Goal: Transaction & Acquisition: Purchase product/service

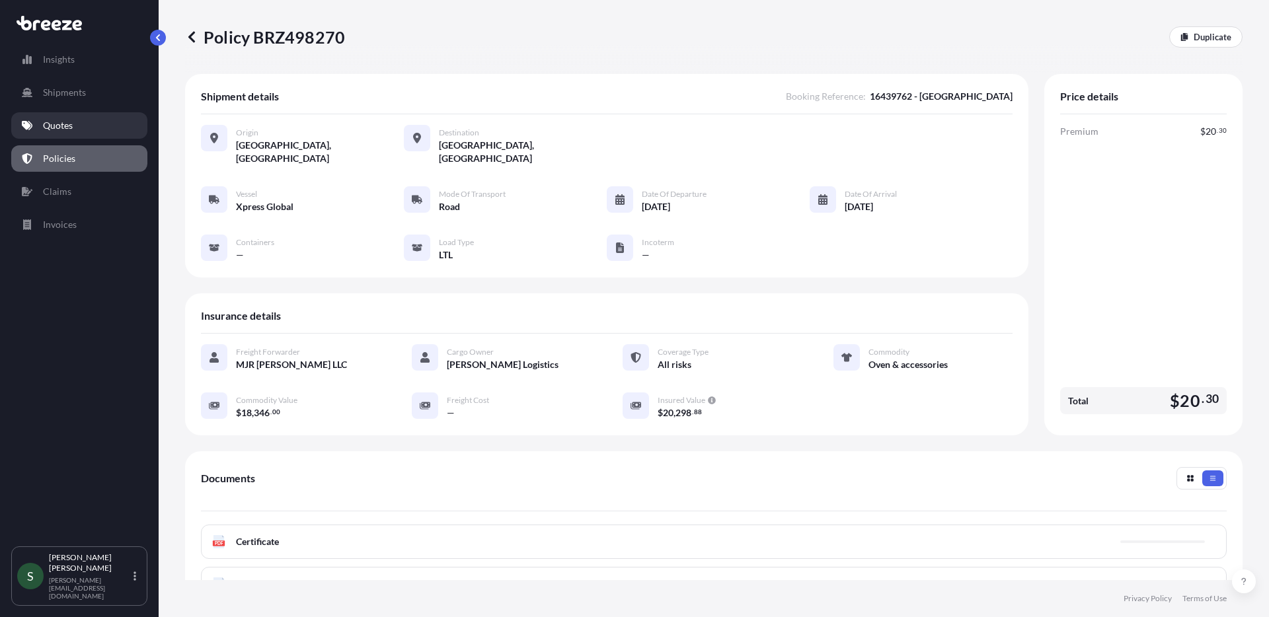
click at [67, 130] on p "Quotes" at bounding box center [58, 125] width 30 height 13
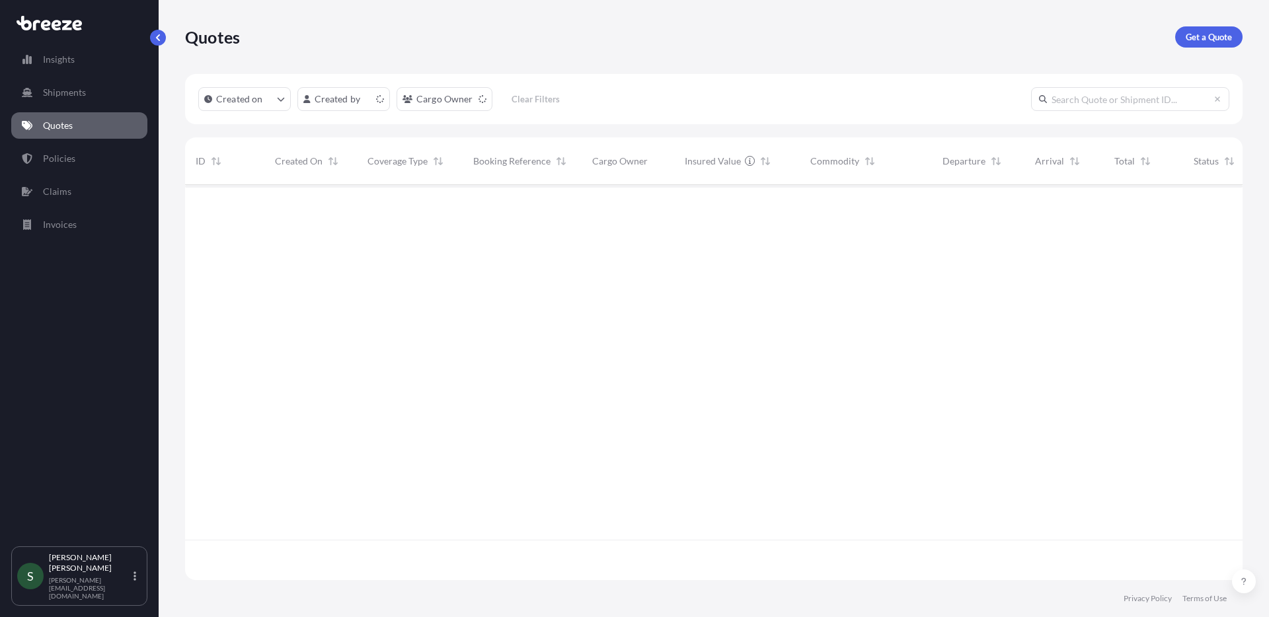
scroll to position [393, 1048]
click at [1210, 42] on p "Get a Quote" at bounding box center [1209, 36] width 46 height 13
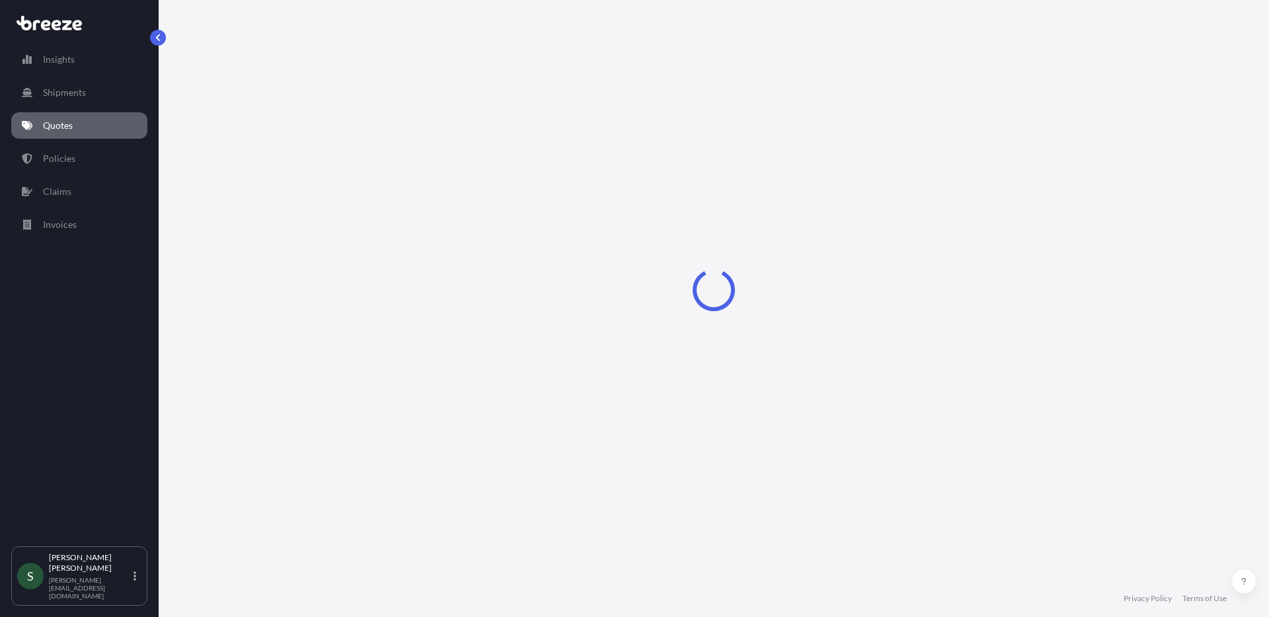
select select "Sea"
select select "1"
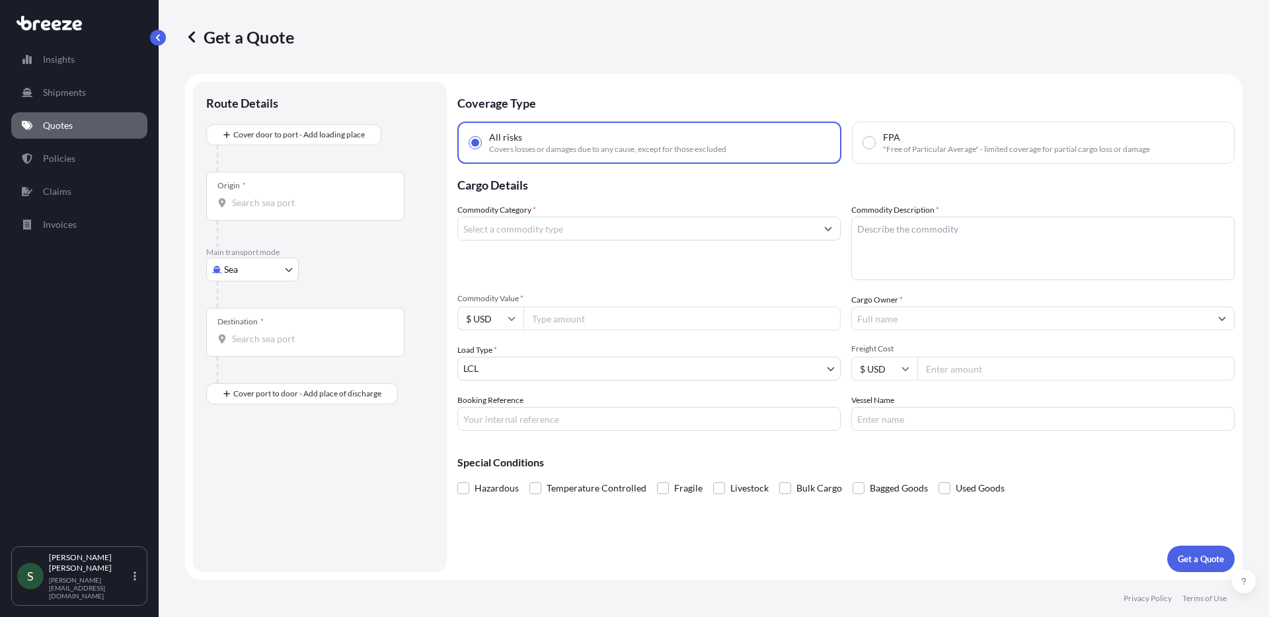
click at [242, 260] on body "Insights Shipments Quotes Policies Claims Invoices S [PERSON_NAME] [PERSON_NAME…" at bounding box center [634, 308] width 1269 height 617
click at [256, 352] on div "Road" at bounding box center [253, 352] width 82 height 24
select select "Road"
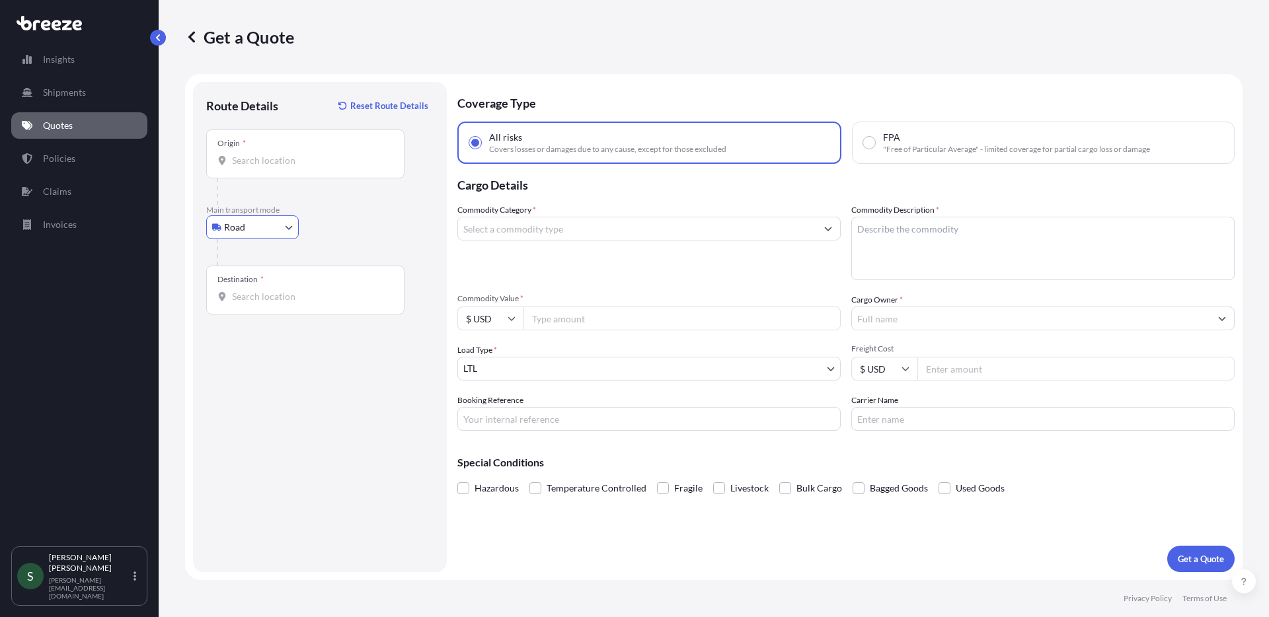
click at [264, 165] on input "Origin *" at bounding box center [310, 160] width 156 height 13
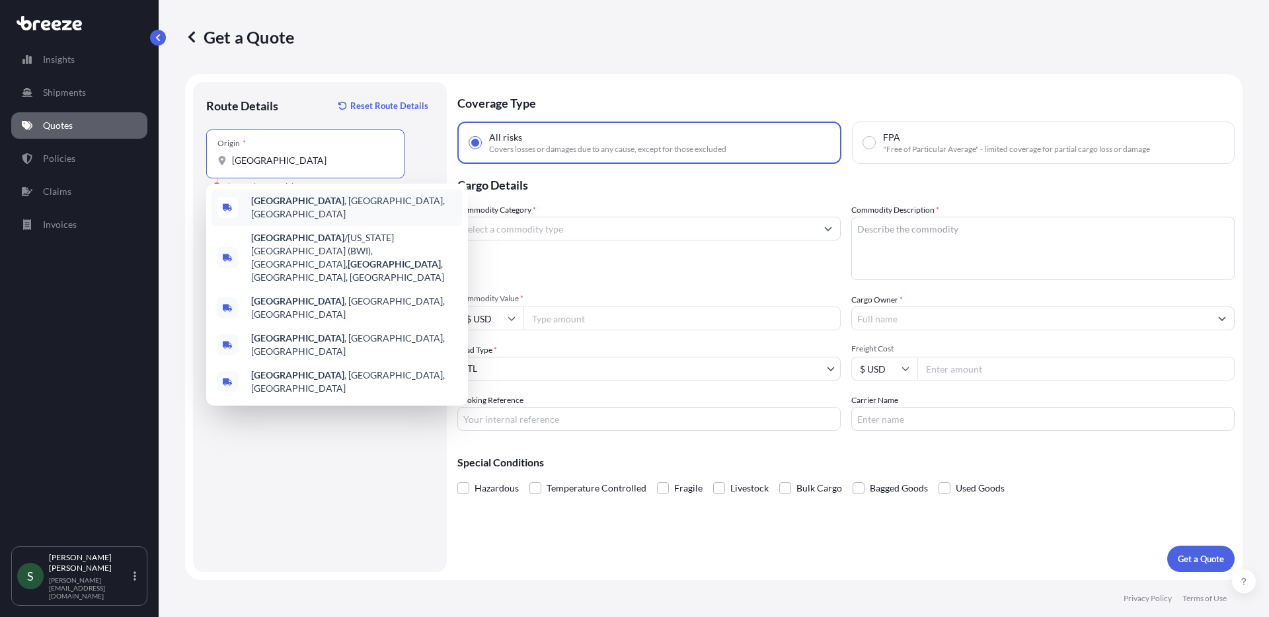
click at [311, 208] on span "[GEOGRAPHIC_DATA] , [GEOGRAPHIC_DATA], [GEOGRAPHIC_DATA]" at bounding box center [354, 207] width 206 height 26
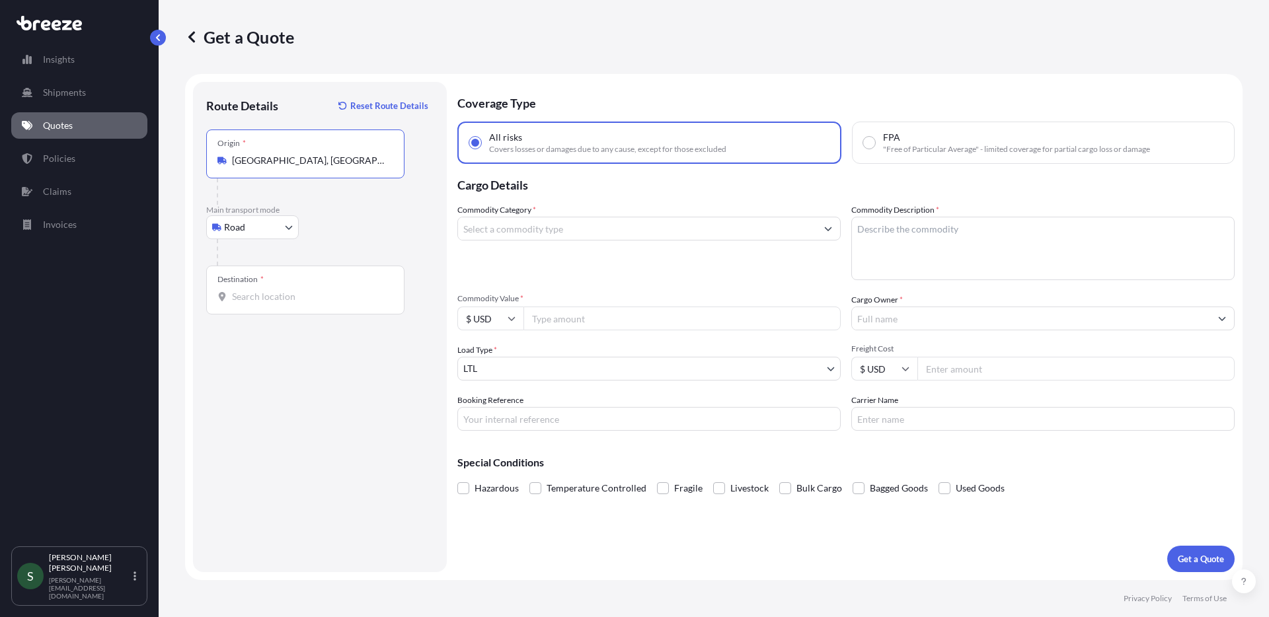
type input "[GEOGRAPHIC_DATA], [GEOGRAPHIC_DATA], [GEOGRAPHIC_DATA]"
click at [278, 303] on div "Destination *" at bounding box center [305, 290] width 198 height 49
click at [278, 303] on input "Destination *" at bounding box center [310, 296] width 156 height 13
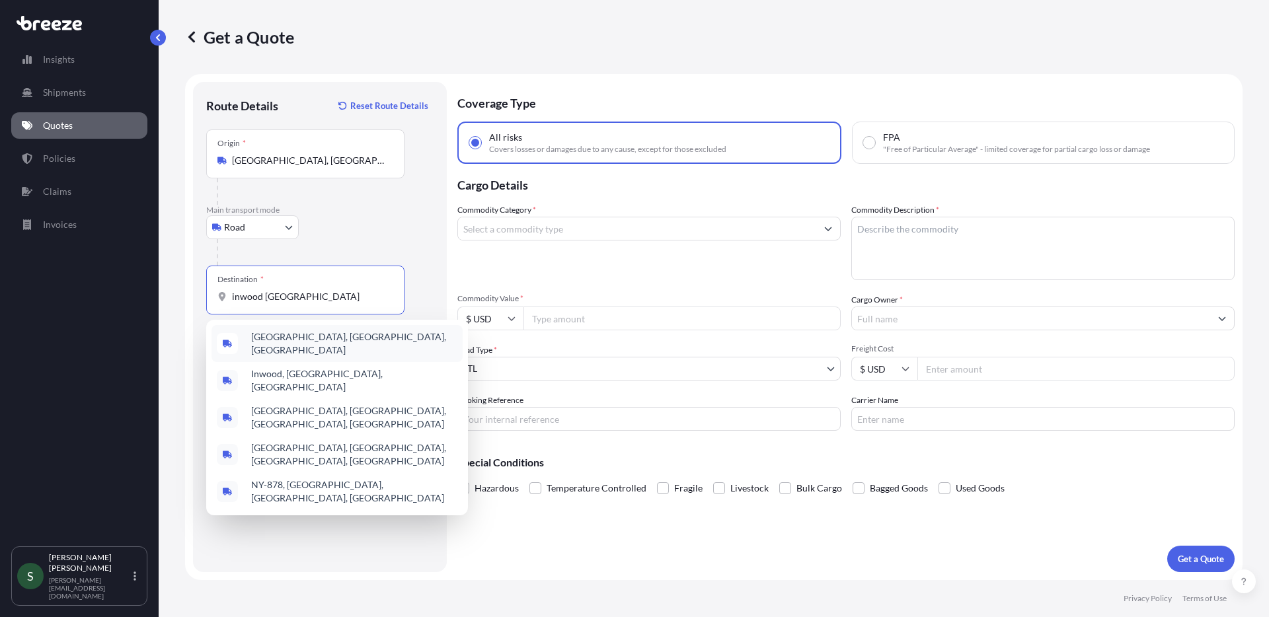
click at [297, 350] on div "[GEOGRAPHIC_DATA], [GEOGRAPHIC_DATA], [GEOGRAPHIC_DATA]" at bounding box center [337, 343] width 251 height 37
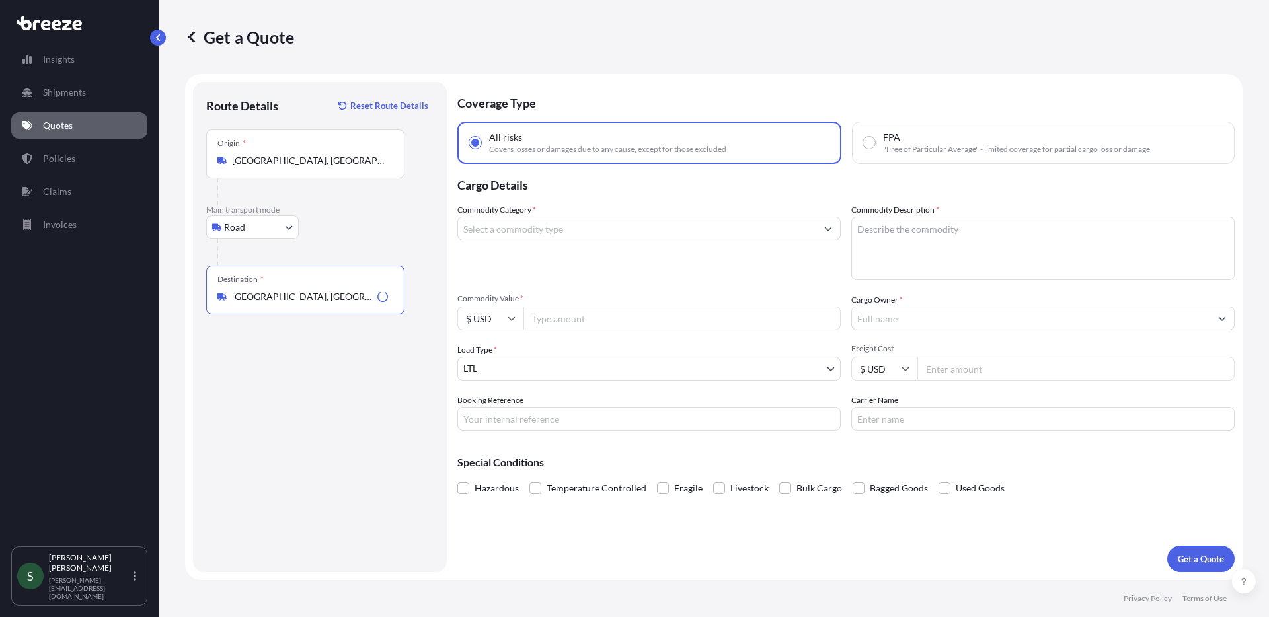
type input "[GEOGRAPHIC_DATA], [GEOGRAPHIC_DATA], [GEOGRAPHIC_DATA]"
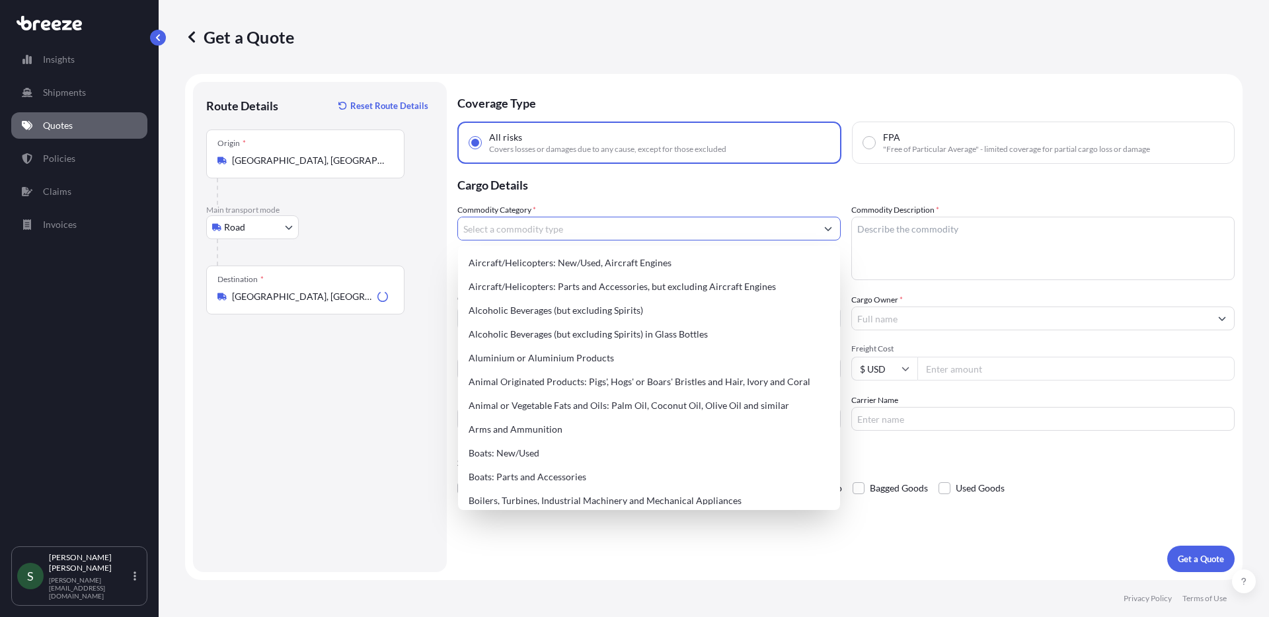
click at [602, 227] on input "Commodity Category *" at bounding box center [637, 229] width 358 height 24
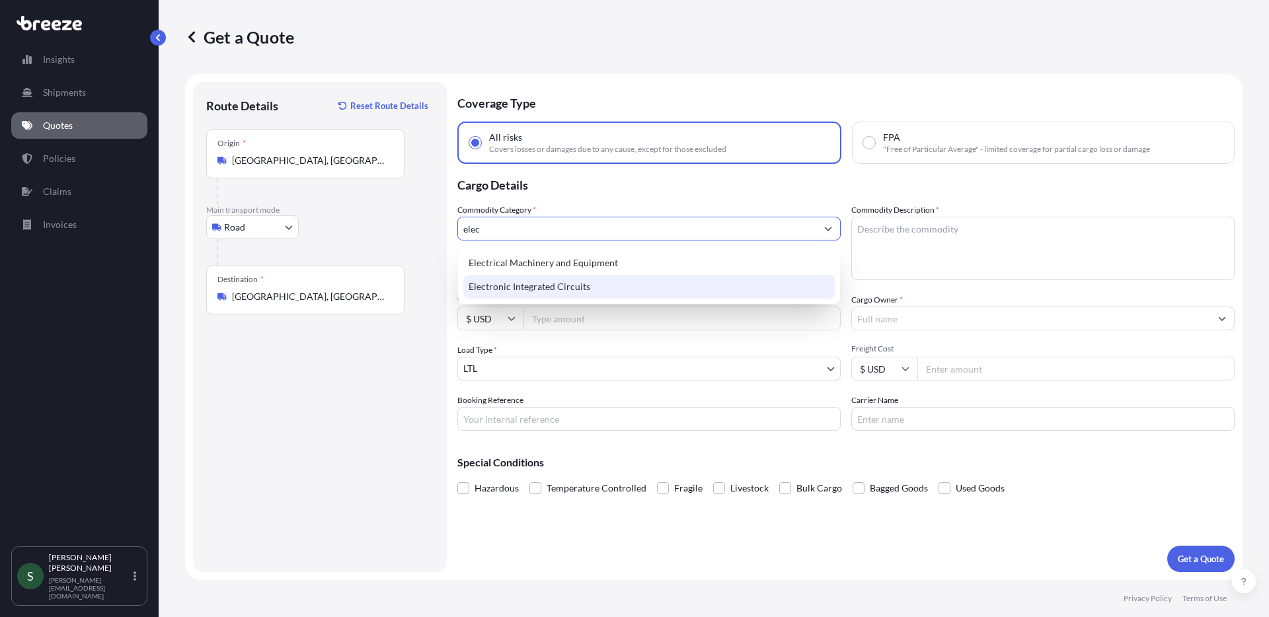
click at [619, 264] on div "Electrical Machinery and Equipment" at bounding box center [649, 263] width 372 height 24
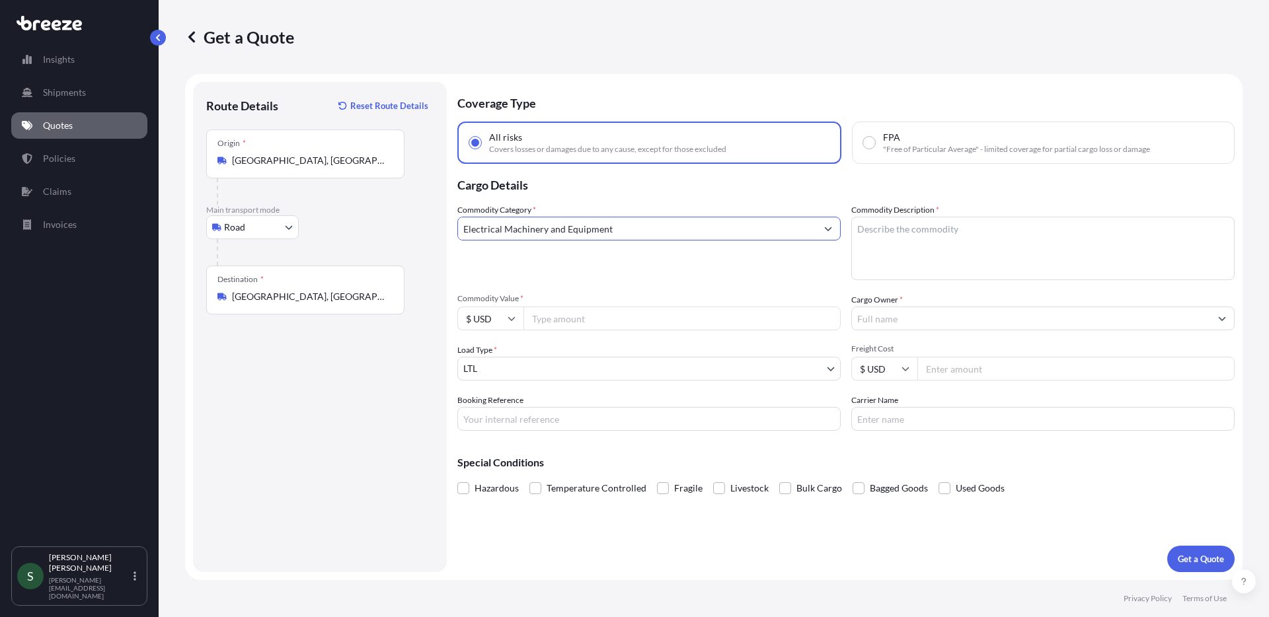
type input "Electrical Machinery and Equipment"
click at [870, 247] on textarea "Commodity Description *" at bounding box center [1042, 248] width 383 height 63
type textarea "Dryer & Washers"
click at [662, 317] on input "Commodity Value *" at bounding box center [682, 319] width 317 height 24
click at [634, 319] on input "Commodity Value *" at bounding box center [682, 319] width 317 height 24
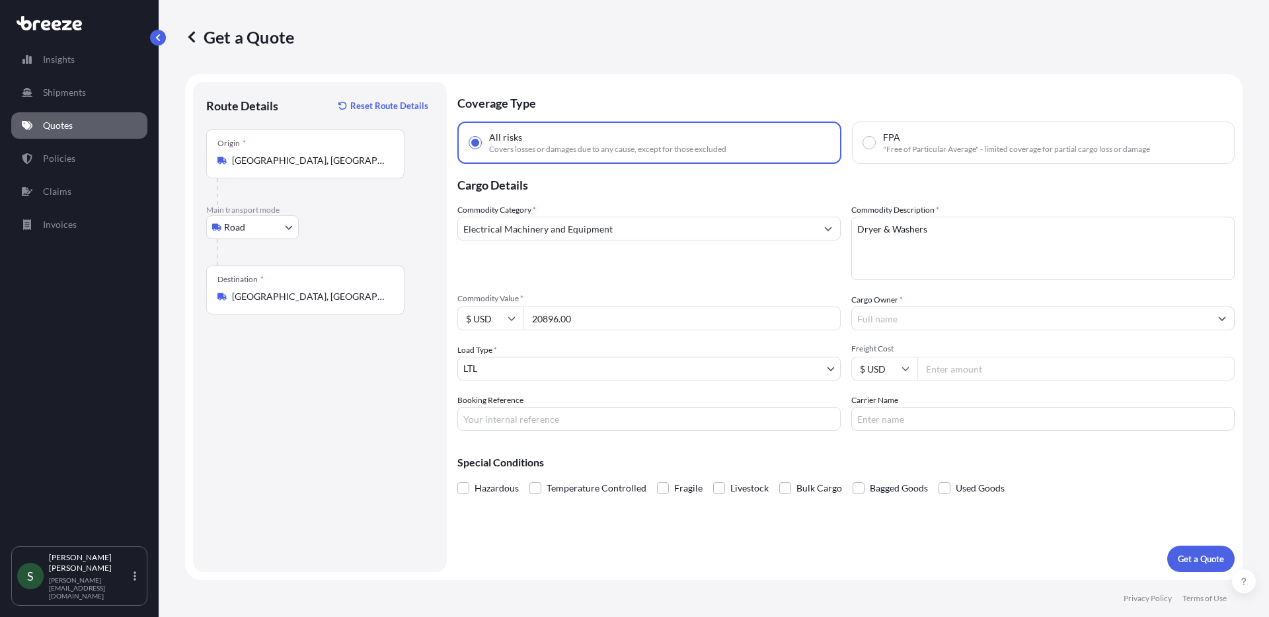
type input "20896.00"
click at [960, 327] on input "Cargo Owner *" at bounding box center [1031, 319] width 358 height 24
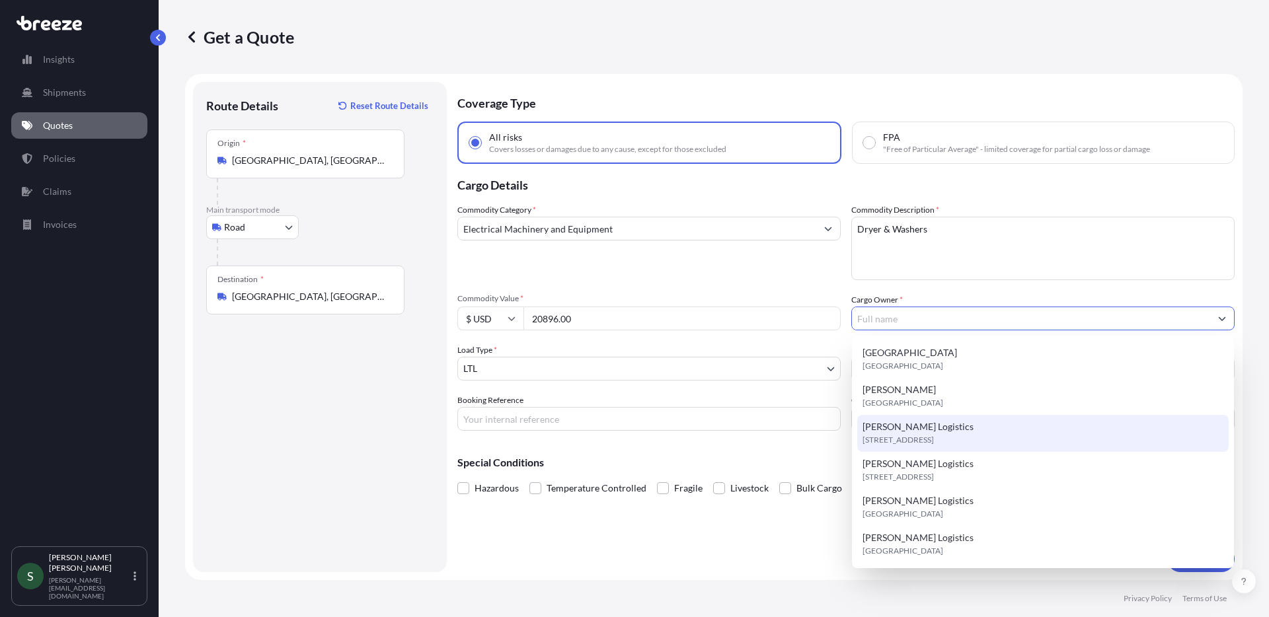
click at [947, 419] on div "[PERSON_NAME] Logistics [STREET_ADDRESS]" at bounding box center [1043, 433] width 372 height 37
type input "[PERSON_NAME] Logistics"
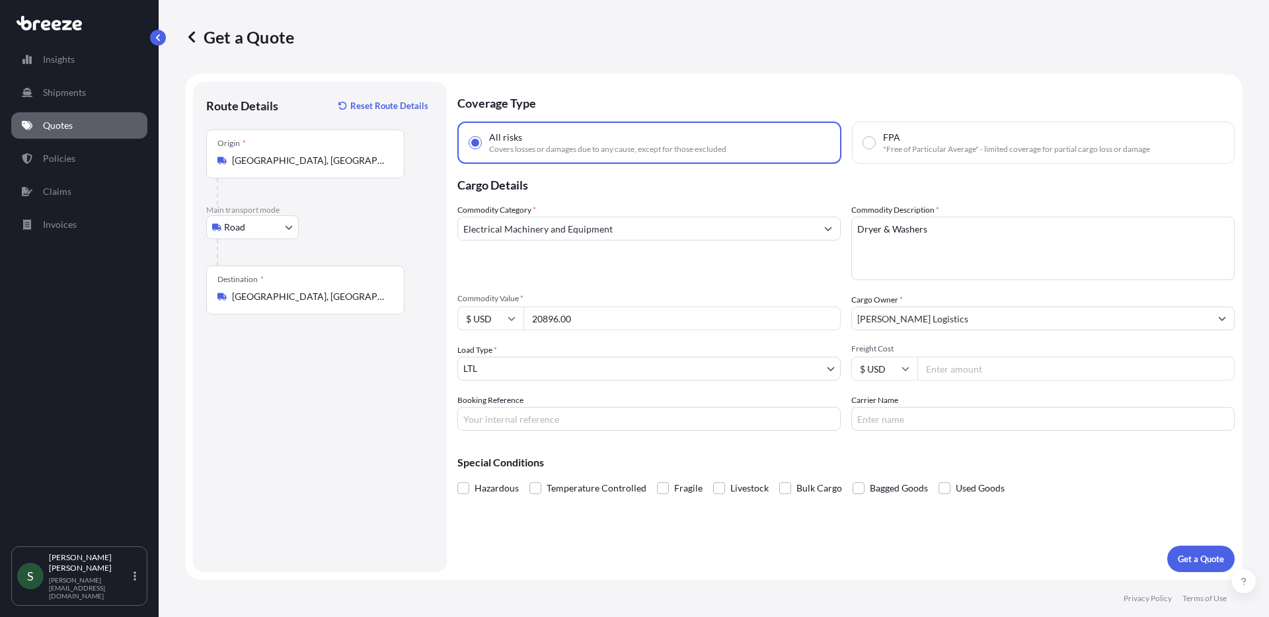
click at [984, 363] on input "Freight Cost" at bounding box center [1076, 369] width 317 height 24
click at [1185, 555] on p "Get a Quote" at bounding box center [1201, 559] width 46 height 13
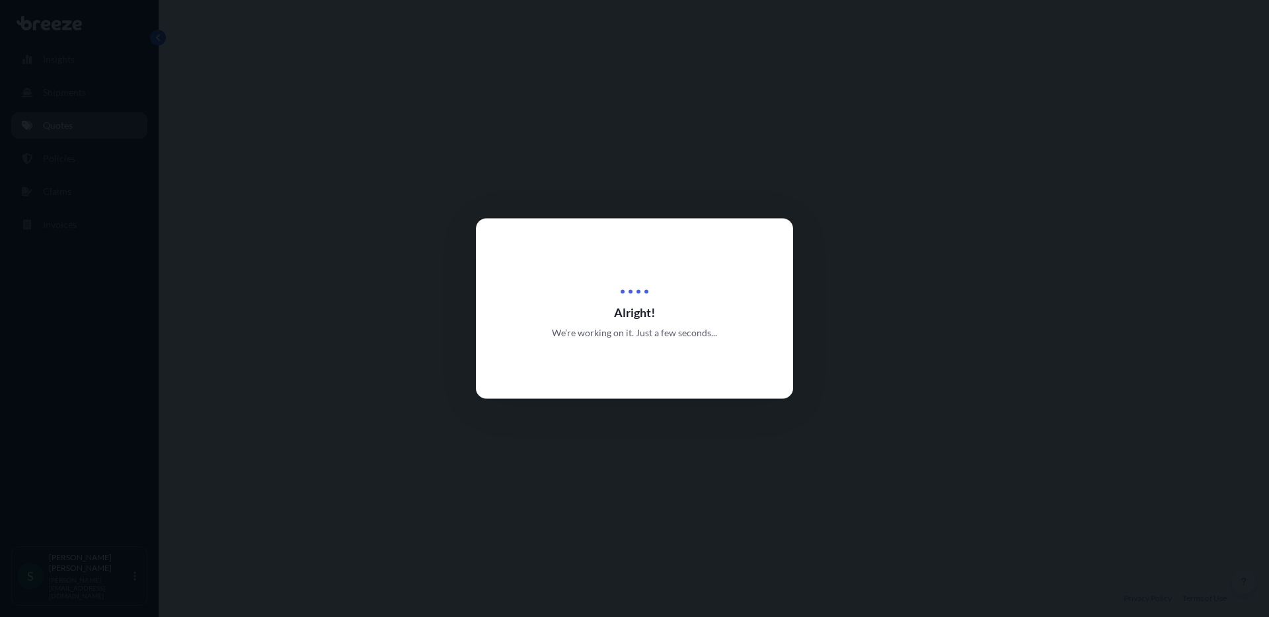
select select "Road"
select select "1"
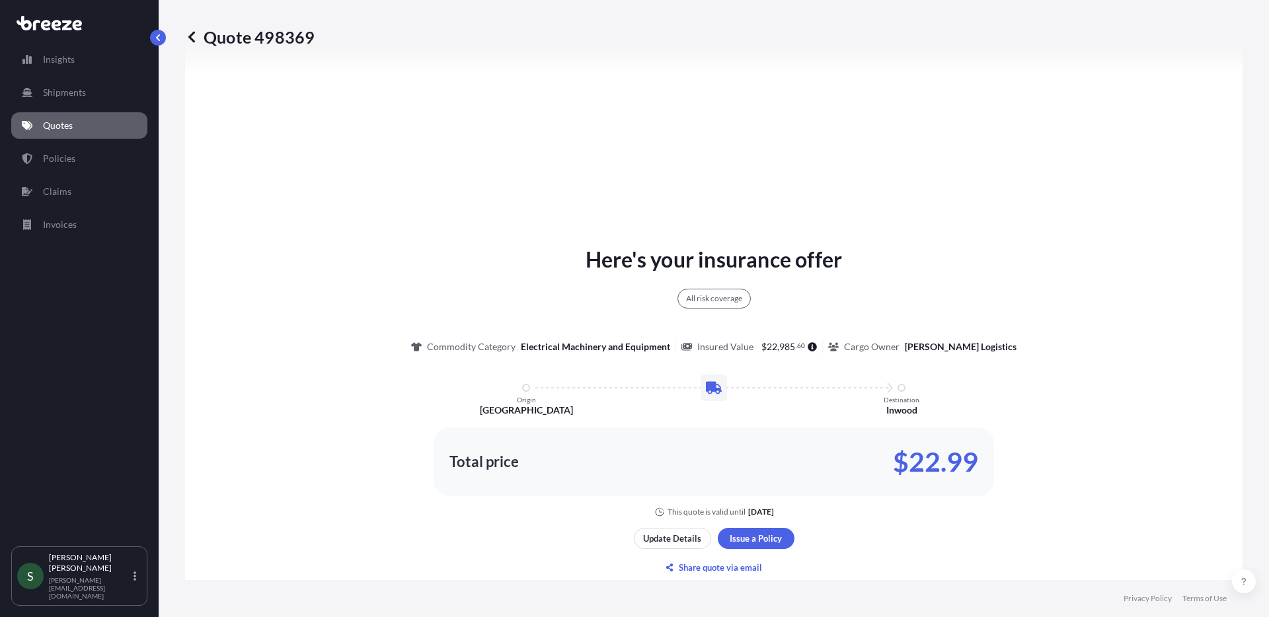
scroll to position [579, 0]
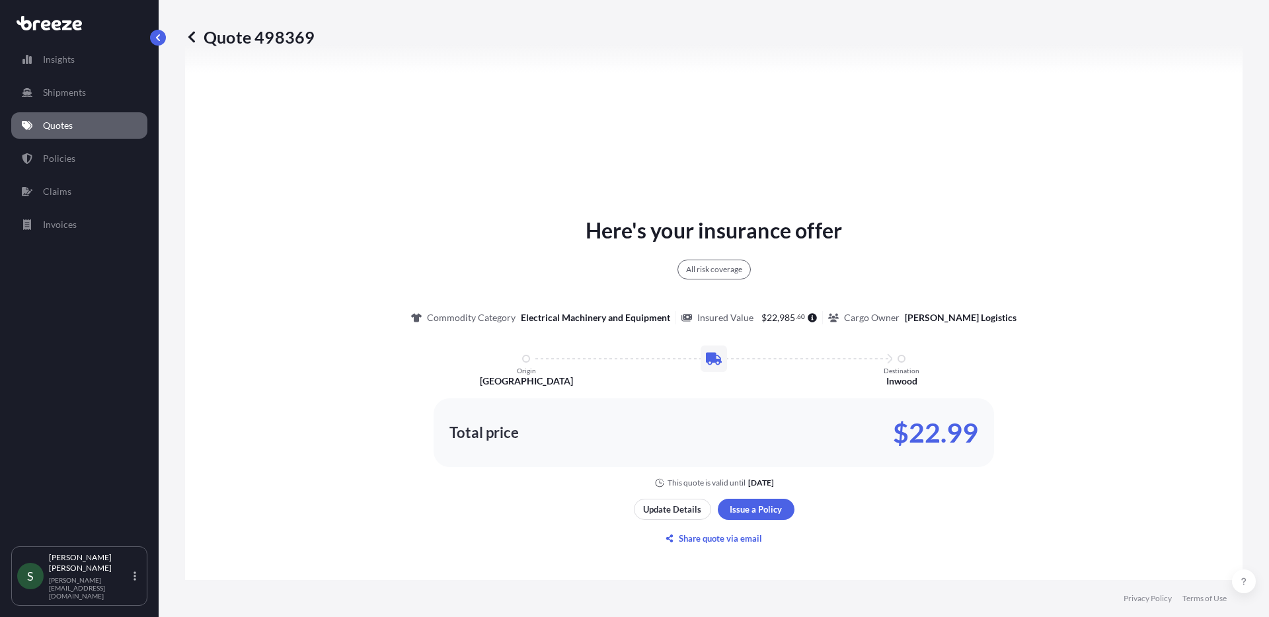
click at [85, 128] on link "Quotes" at bounding box center [79, 125] width 136 height 26
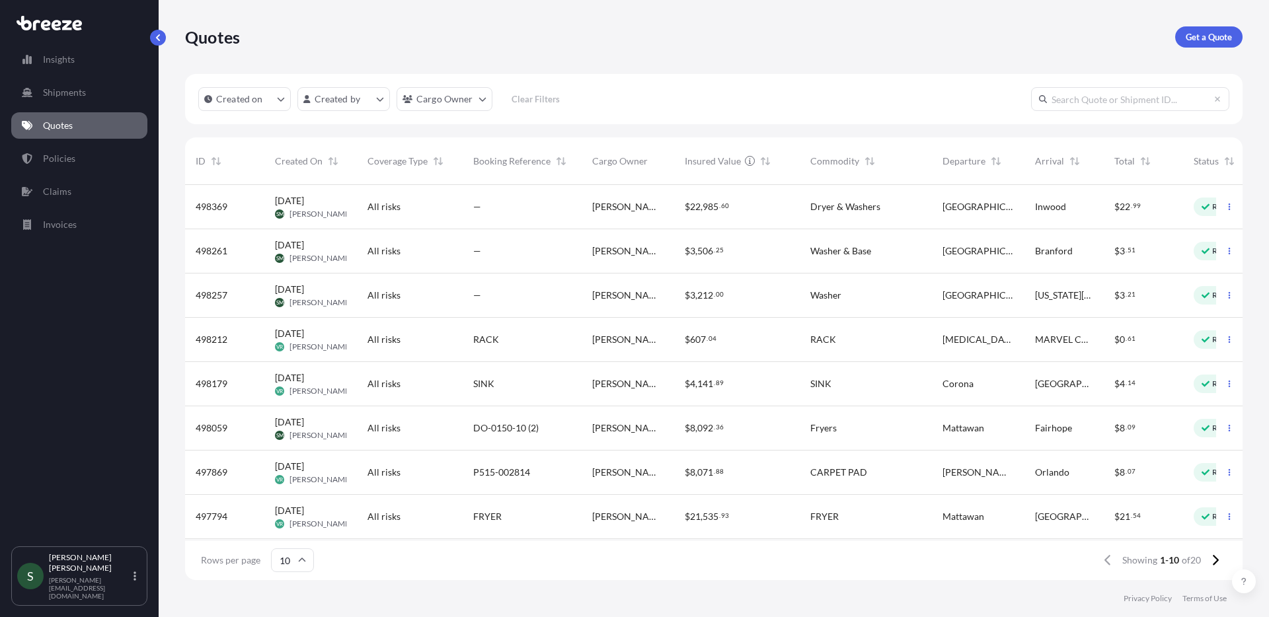
click at [403, 260] on div "All risks" at bounding box center [410, 251] width 106 height 44
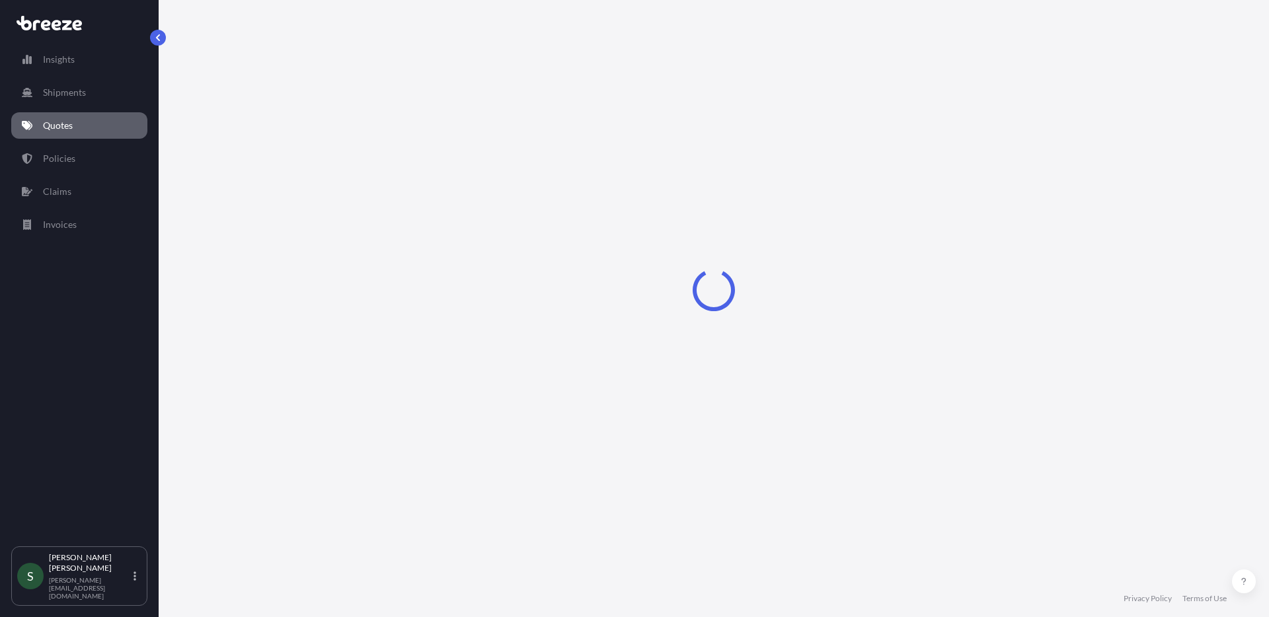
select select "Road"
select select "1"
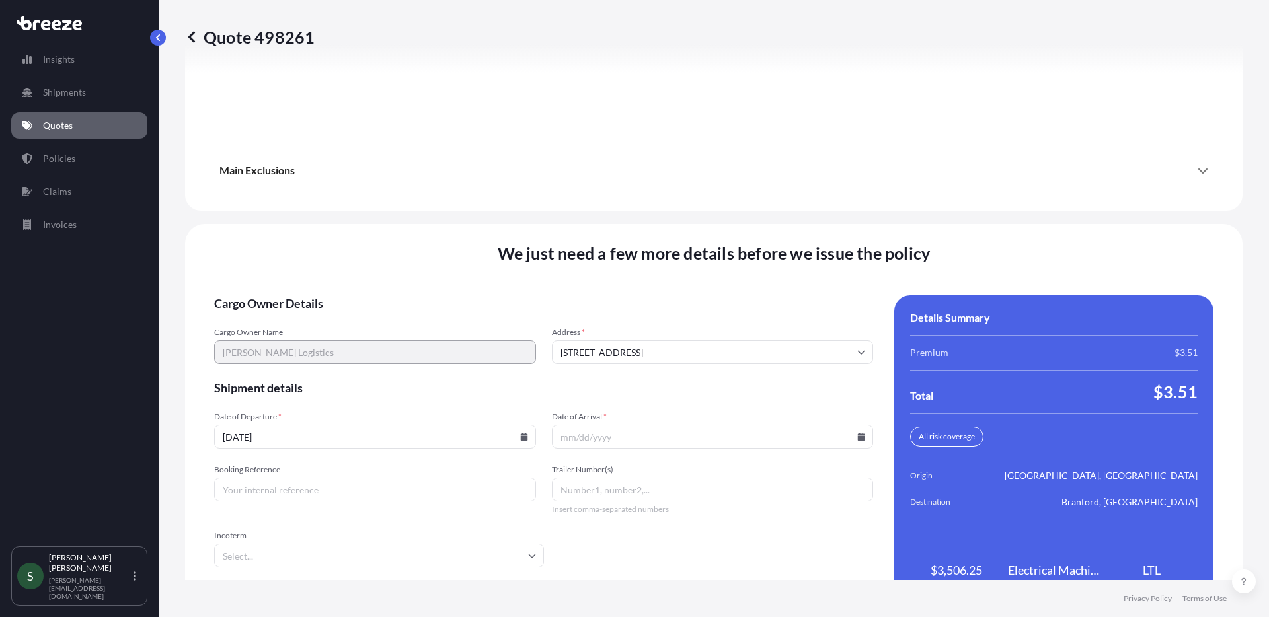
scroll to position [1678, 0]
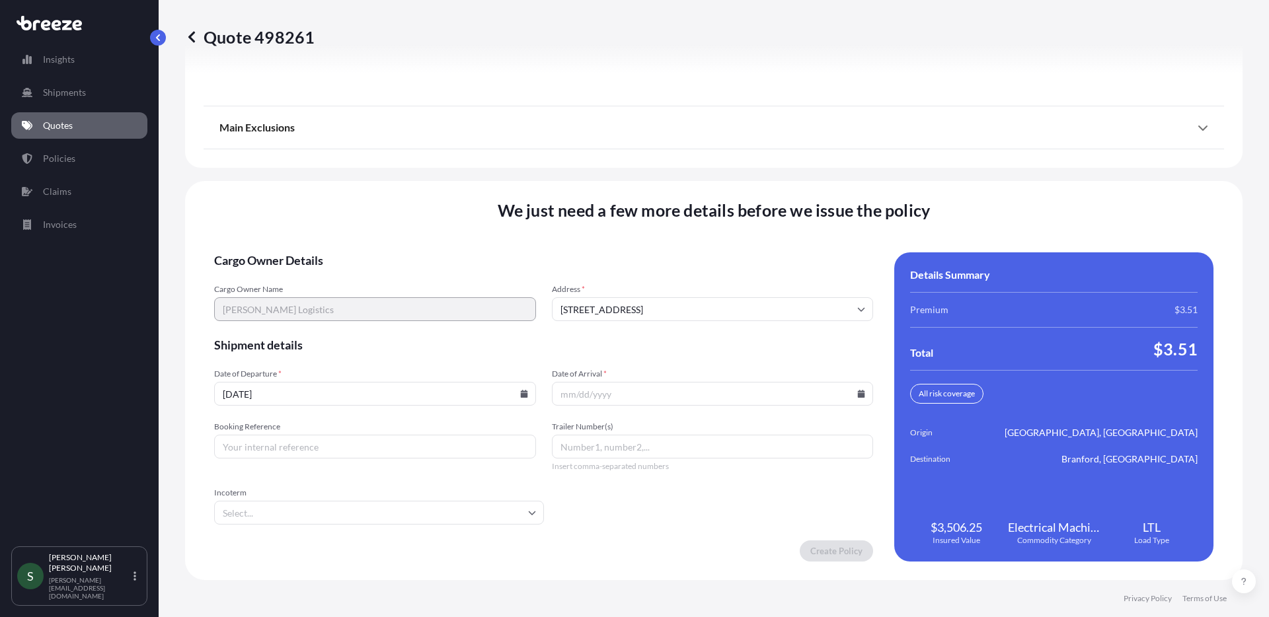
click at [522, 394] on icon at bounding box center [523, 394] width 7 height 8
click at [275, 251] on button "8" at bounding box center [280, 251] width 21 height 21
type input "[DATE]"
click at [858, 393] on icon at bounding box center [861, 394] width 7 height 8
click at [684, 251] on button "10" at bounding box center [676, 251] width 21 height 21
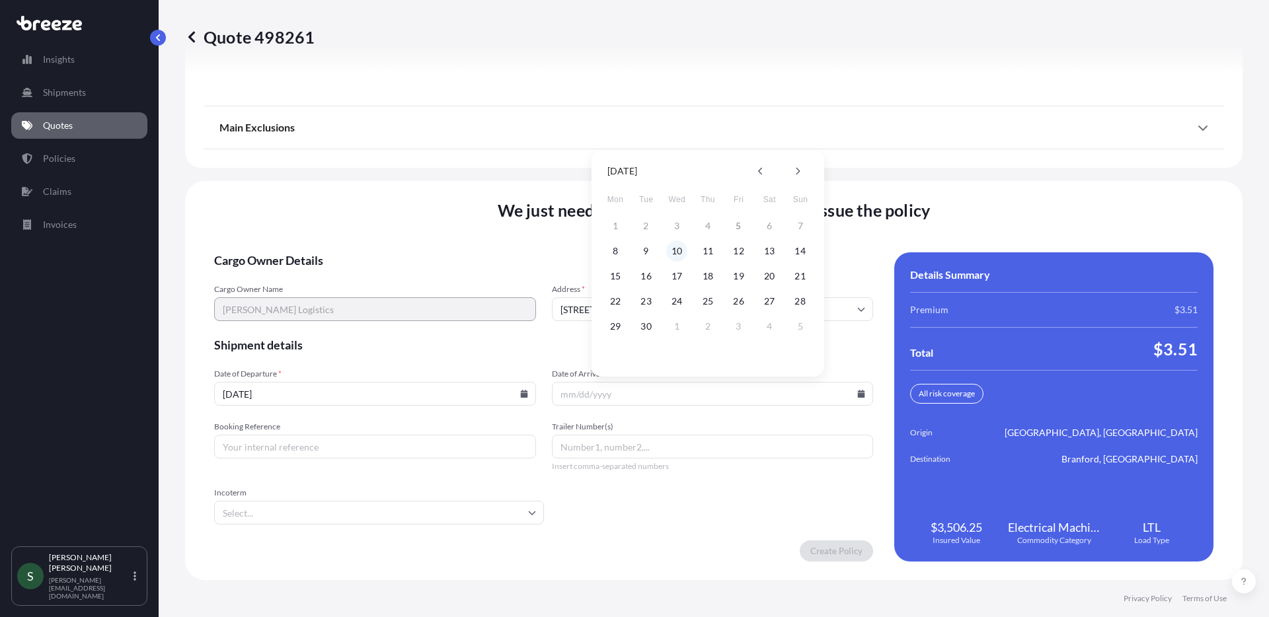
type input "[DATE]"
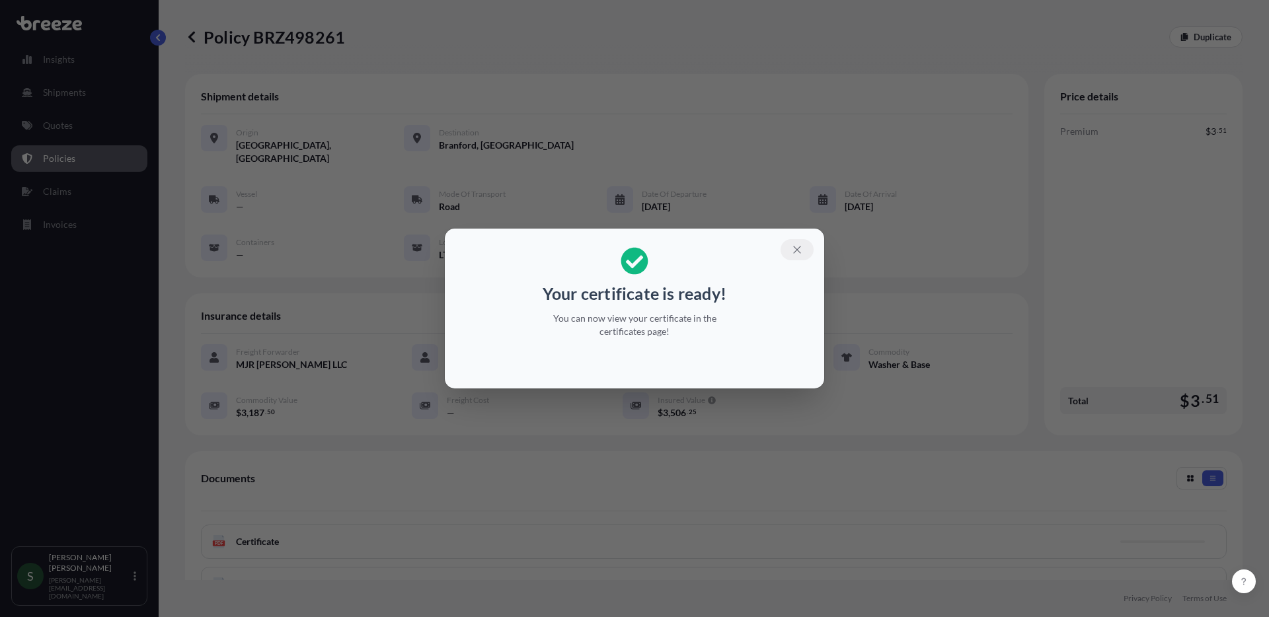
click at [795, 247] on icon "button" at bounding box center [796, 249] width 7 height 7
